Goal: Communication & Community: Answer question/provide support

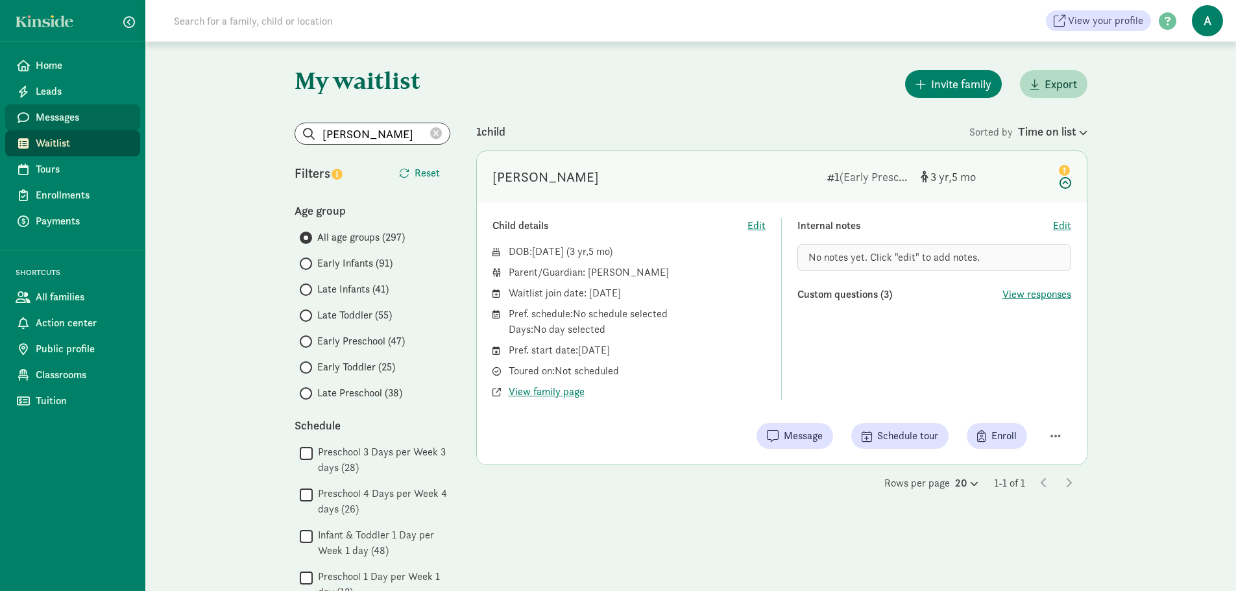
click at [82, 107] on link "Messages" at bounding box center [72, 117] width 135 height 26
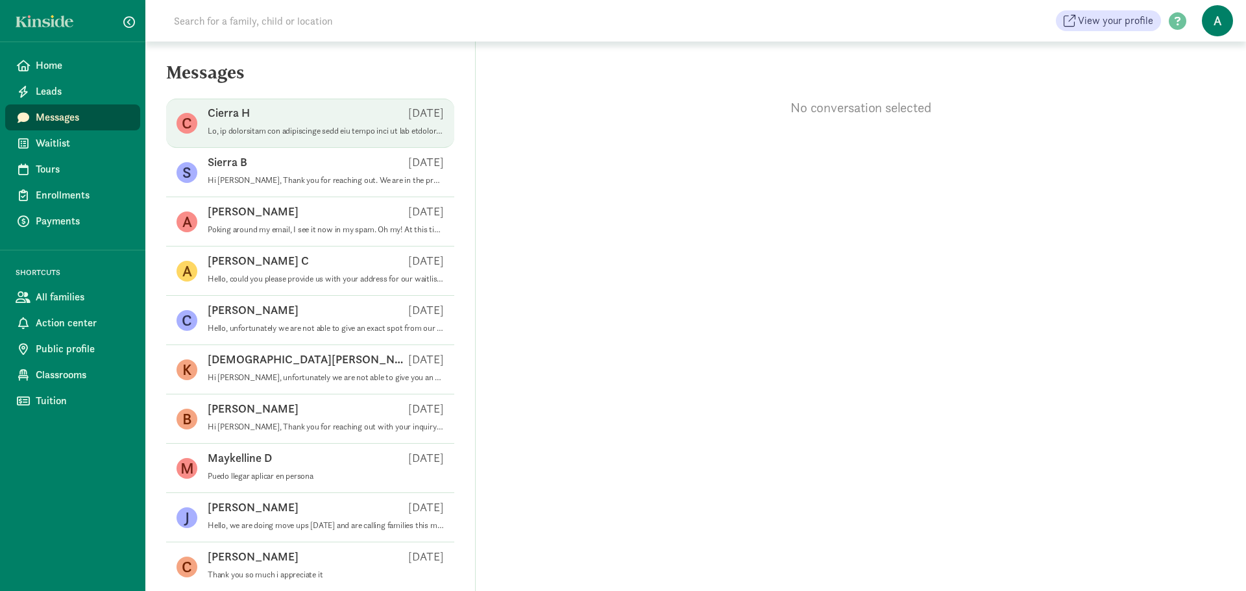
click at [295, 132] on p at bounding box center [326, 131] width 236 height 10
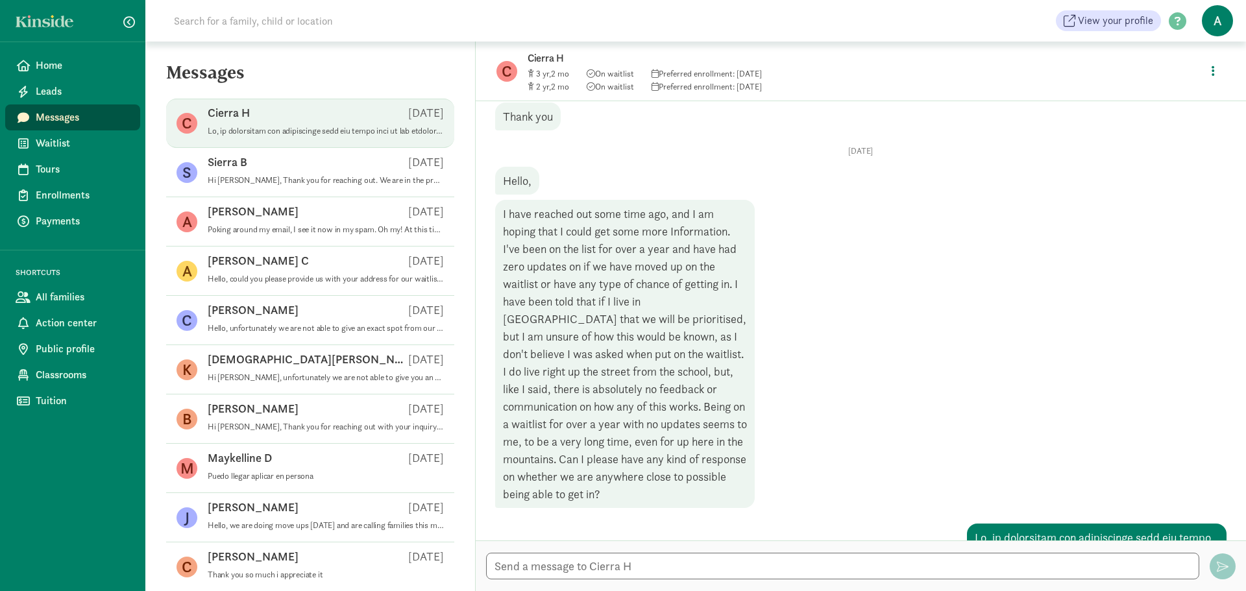
scroll to position [471, 0]
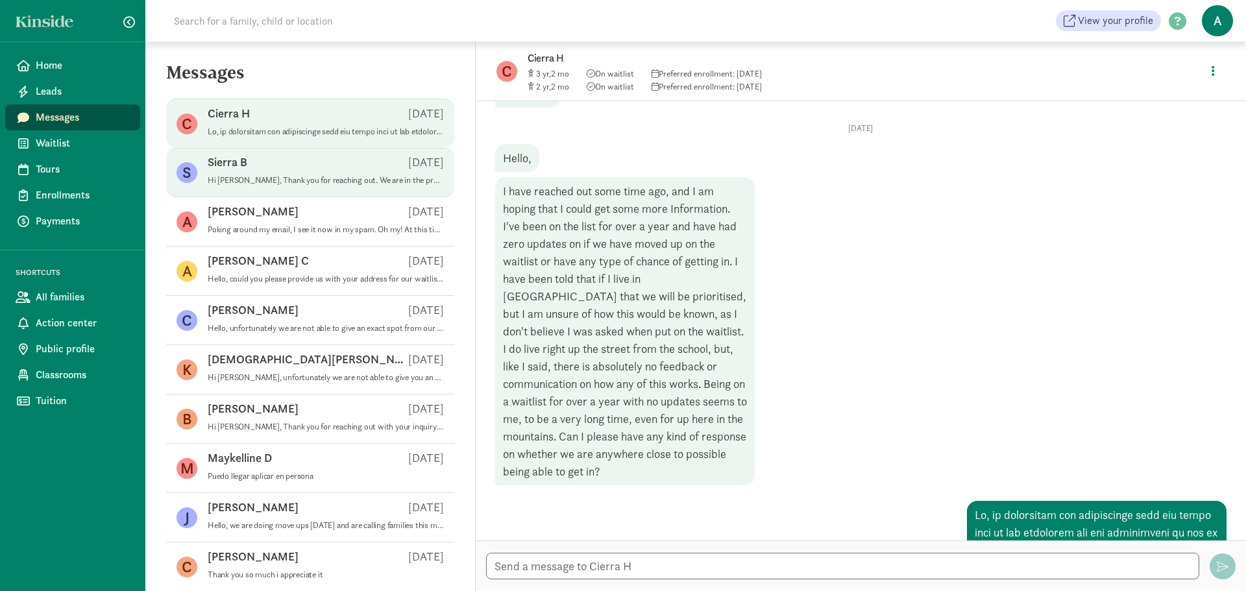
click at [350, 179] on p "Hi Sierra, Thank you for reaching out. We are in the process of determining any…" at bounding box center [326, 180] width 236 height 10
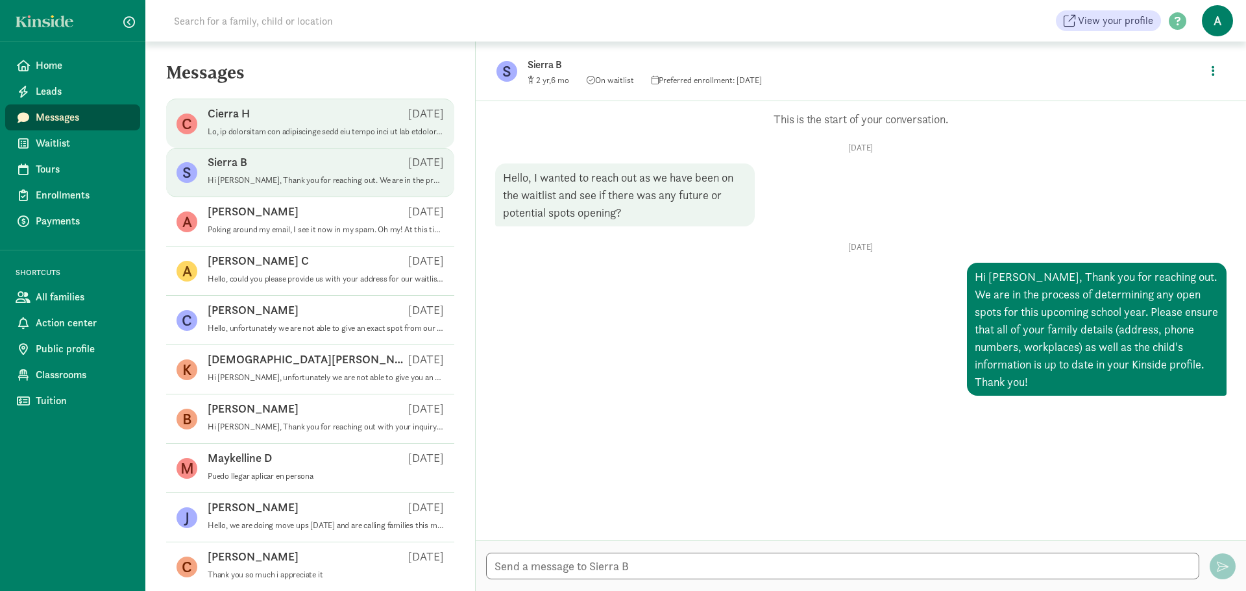
click at [313, 129] on p at bounding box center [326, 132] width 236 height 10
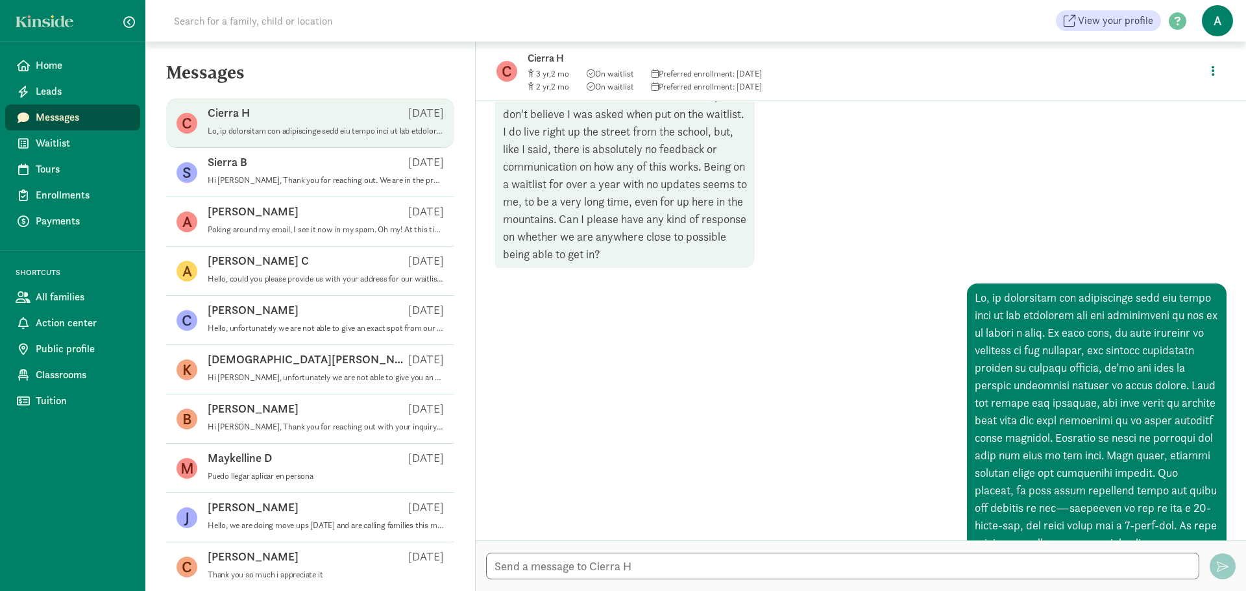
scroll to position [666, 0]
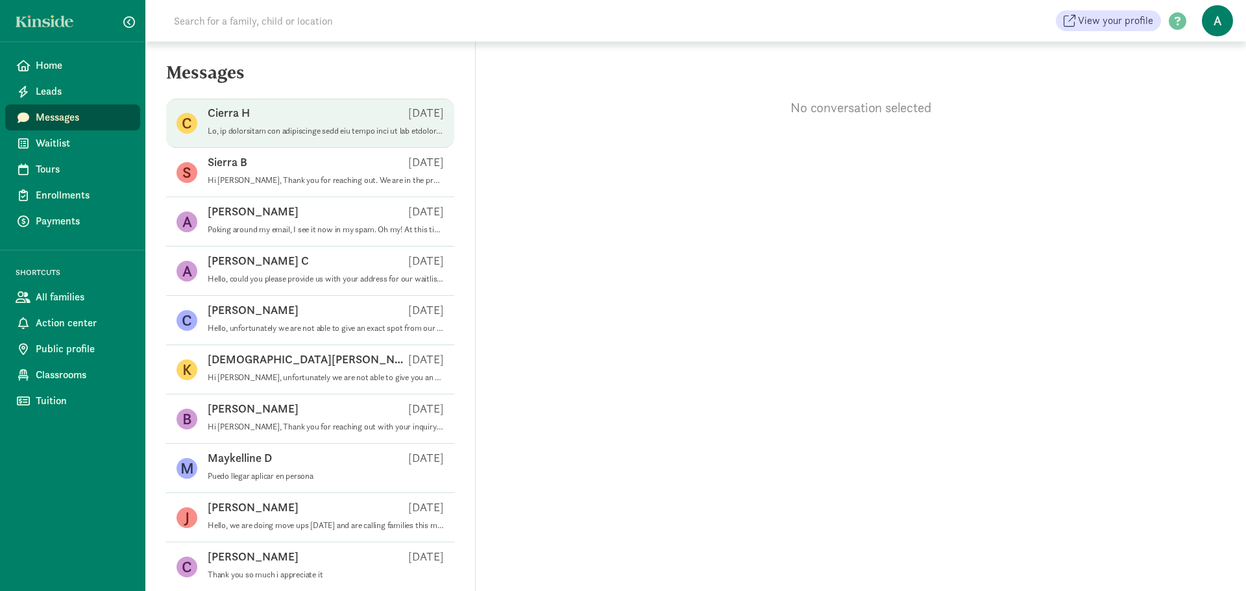
click at [311, 111] on div "Cierra H Aug 21" at bounding box center [326, 115] width 236 height 21
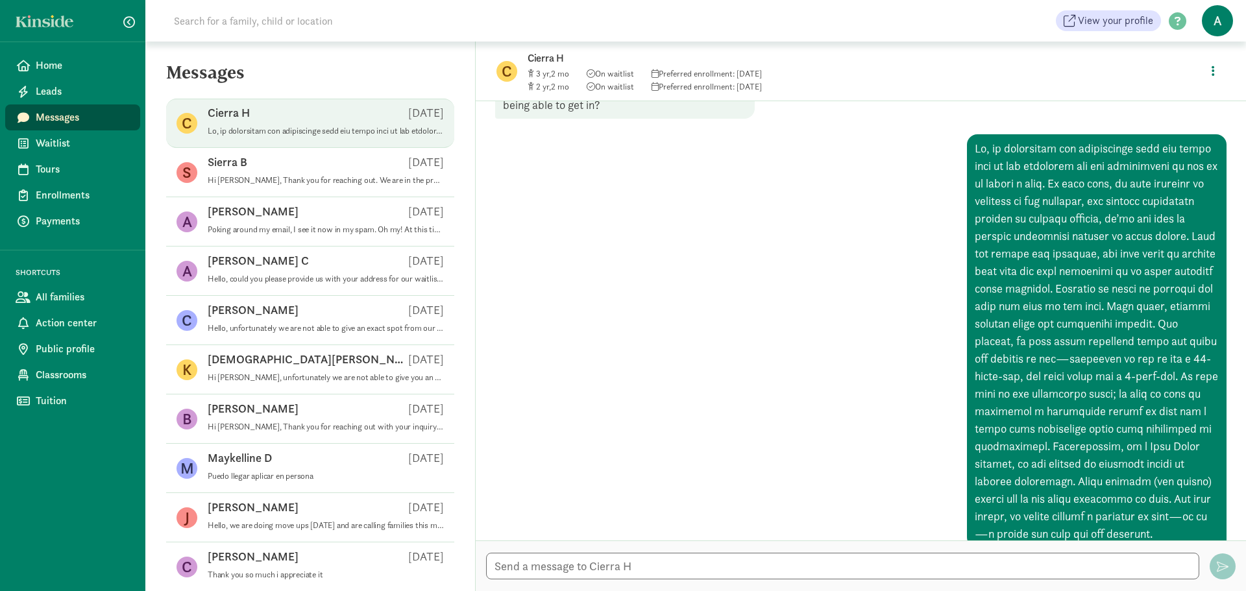
scroll to position [860, 0]
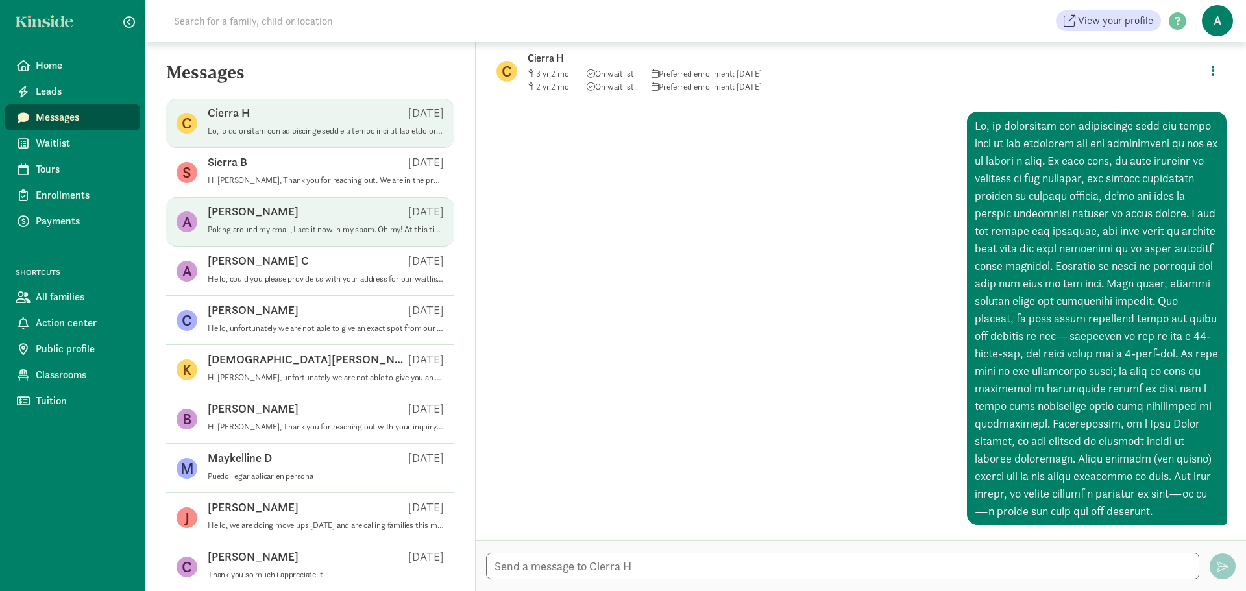
click at [296, 208] on div "Alexandra M Jul 26" at bounding box center [326, 214] width 236 height 21
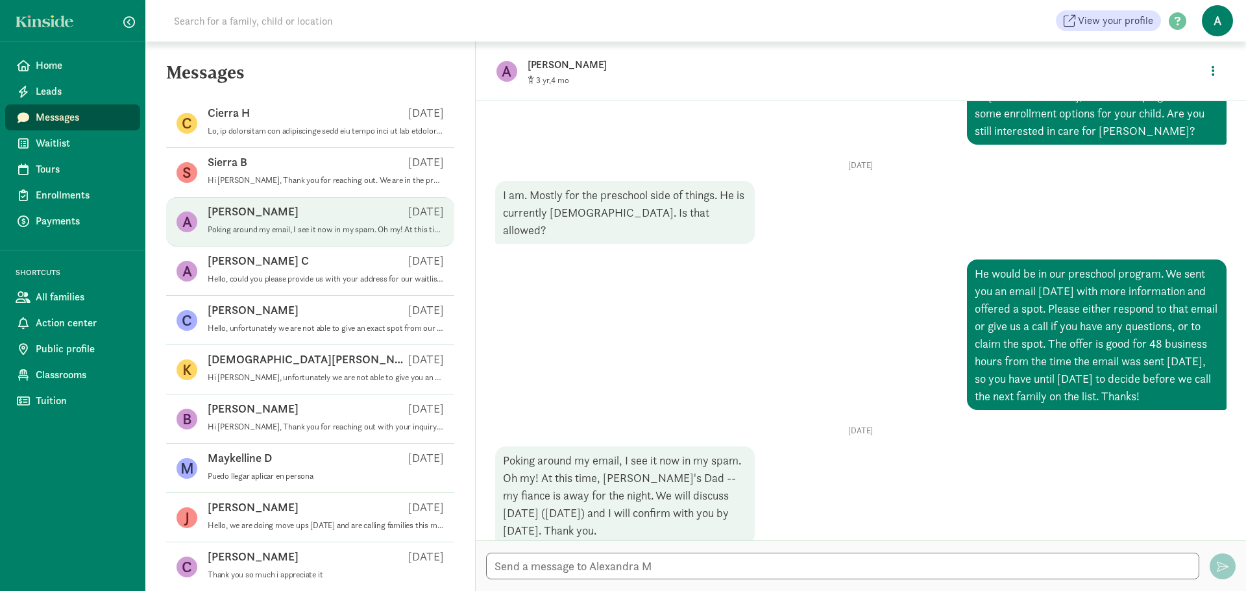
scroll to position [84, 0]
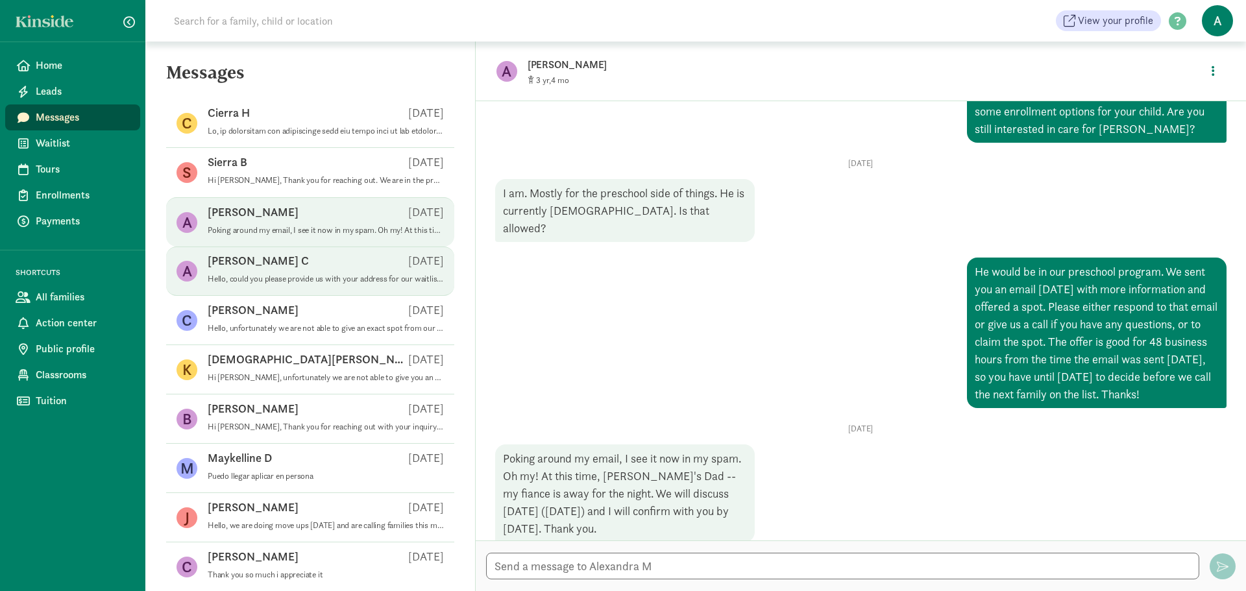
click at [328, 267] on div "Ashley Ingham C Jul 11" at bounding box center [326, 263] width 236 height 21
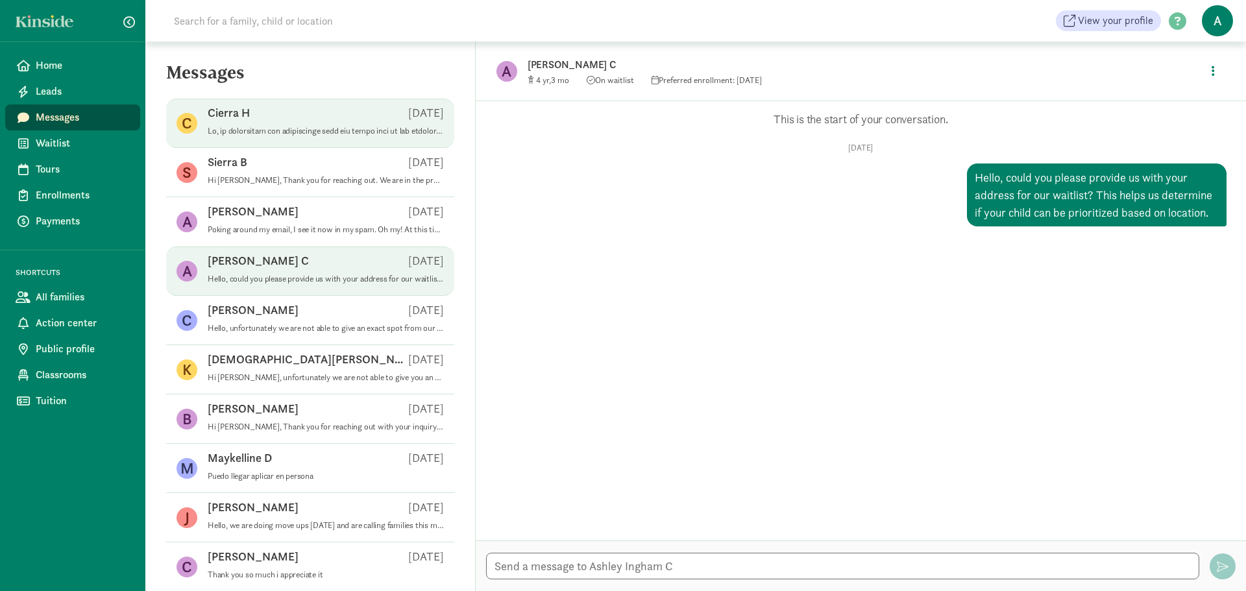
click at [331, 126] on p at bounding box center [326, 131] width 236 height 10
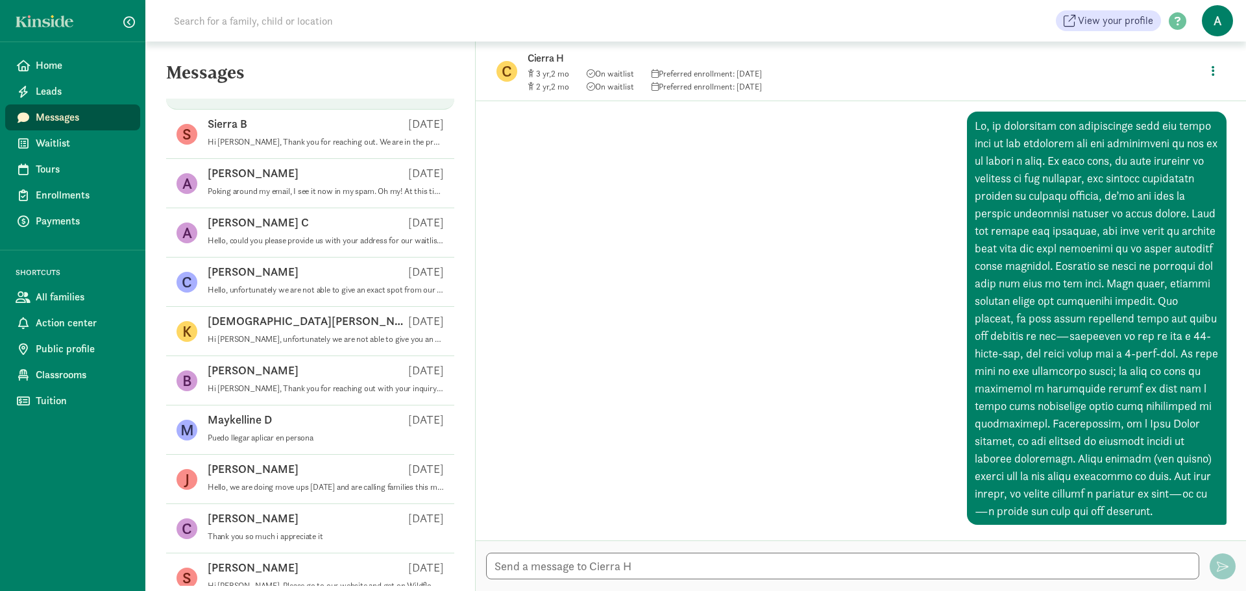
scroll to position [0, 0]
